Goal: Information Seeking & Learning: Learn about a topic

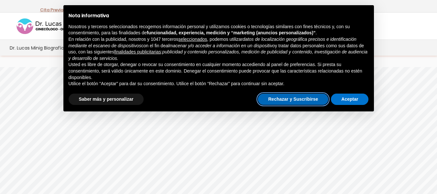
click at [299, 101] on button "Rechazar y Suscribirse" at bounding box center [293, 99] width 70 height 12
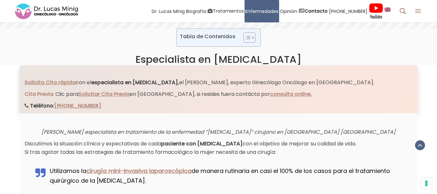
scroll to position [283, 0]
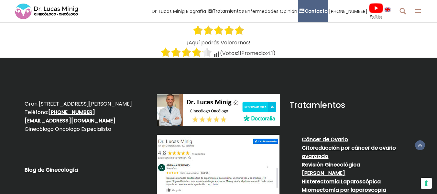
scroll to position [1164, 0]
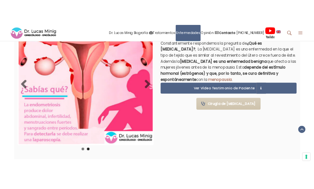
scroll to position [452, 0]
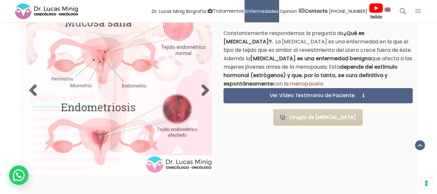
click at [37, 97] on img at bounding box center [119, 91] width 187 height 166
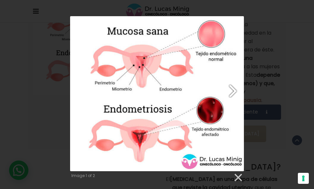
scroll to position [413, 0]
